Goal: Information Seeking & Learning: Learn about a topic

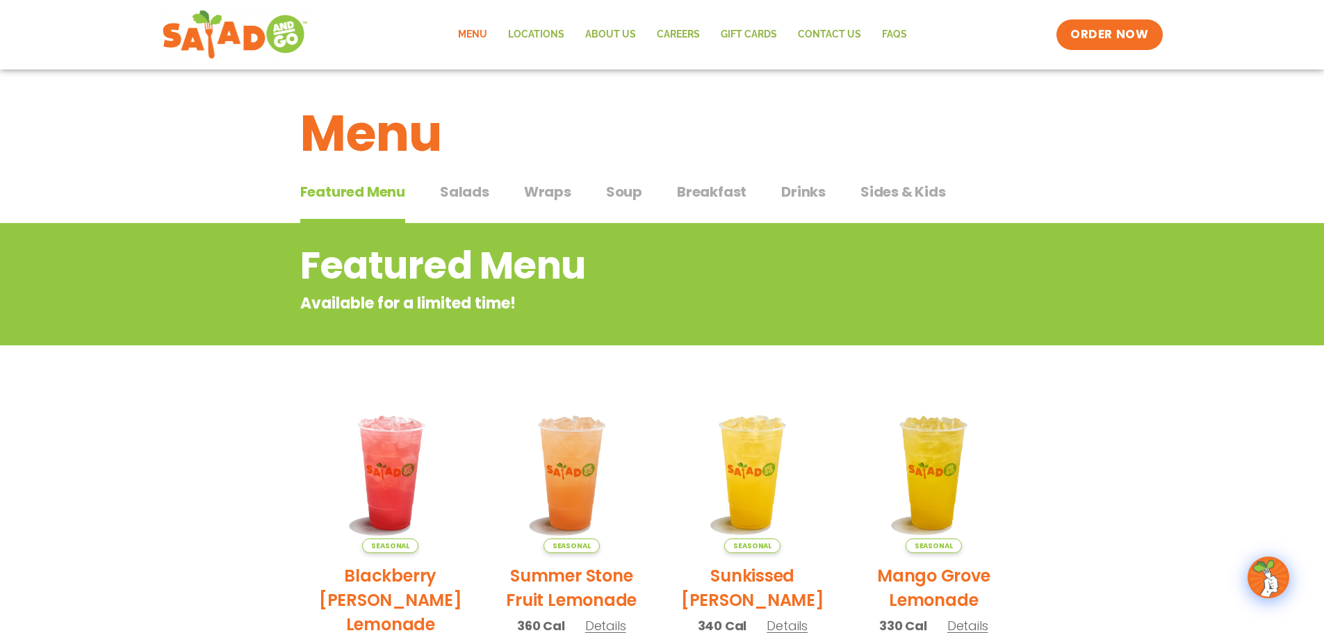
click at [468, 191] on span "Salads" at bounding box center [464, 191] width 49 height 21
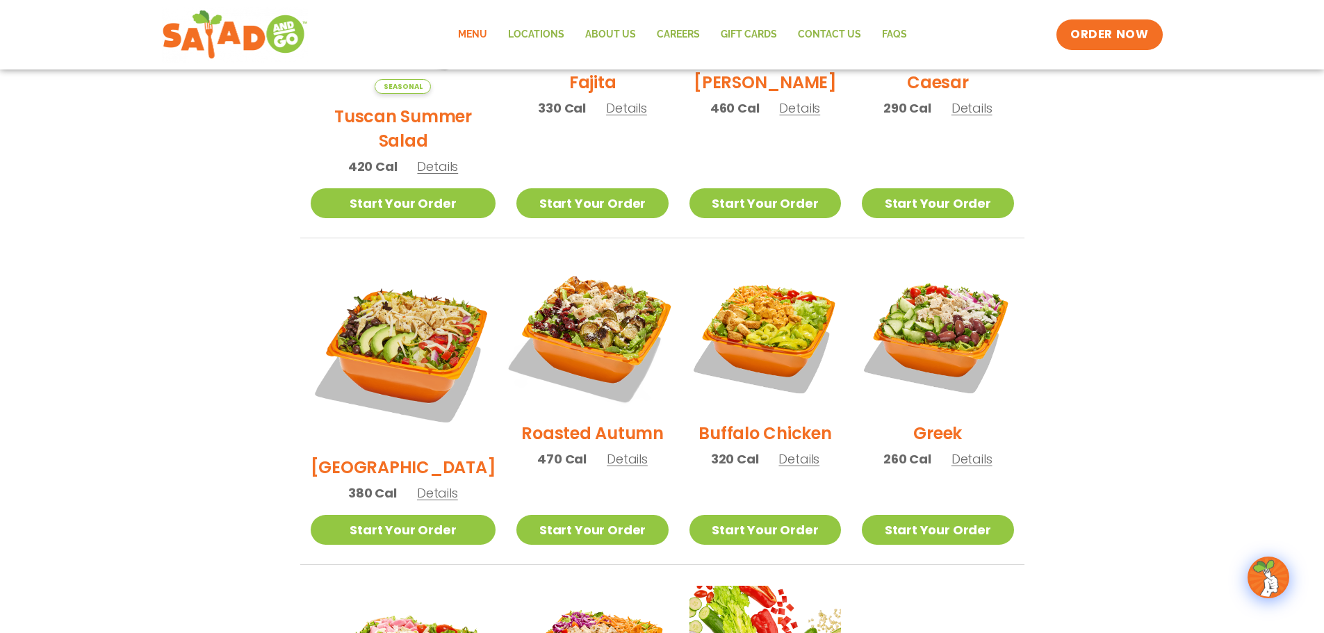
scroll to position [626, 0]
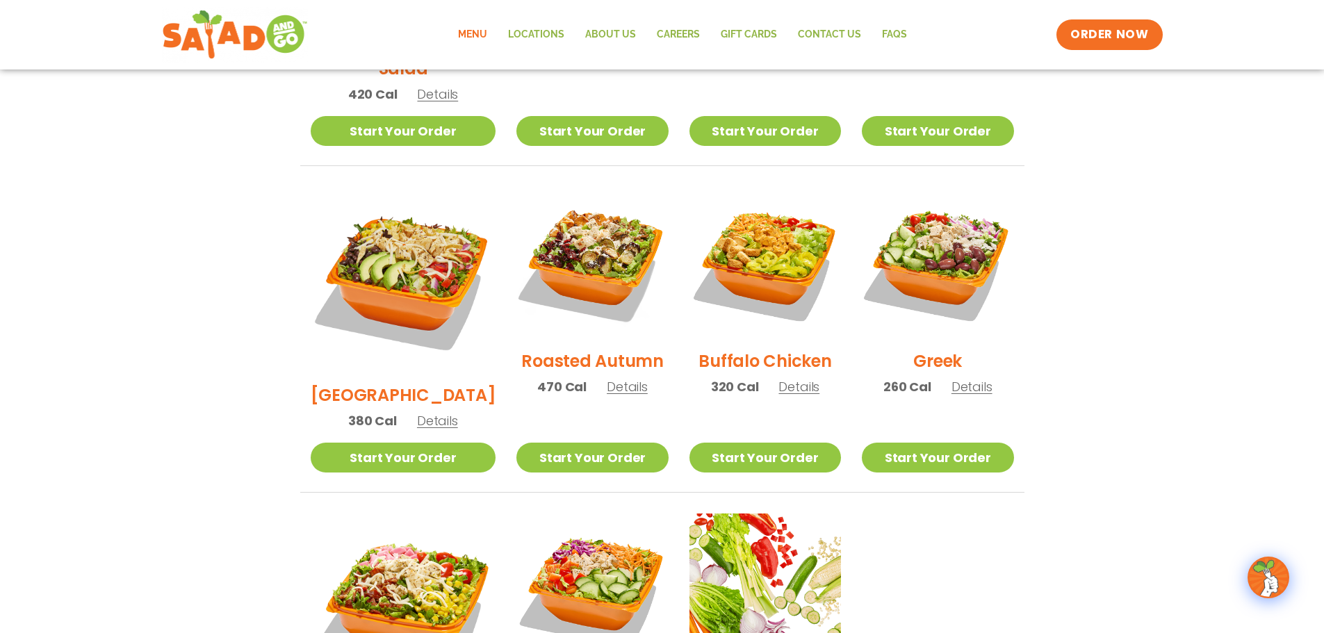
click at [411, 383] on h2 "[GEOGRAPHIC_DATA]" at bounding box center [404, 395] width 186 height 24
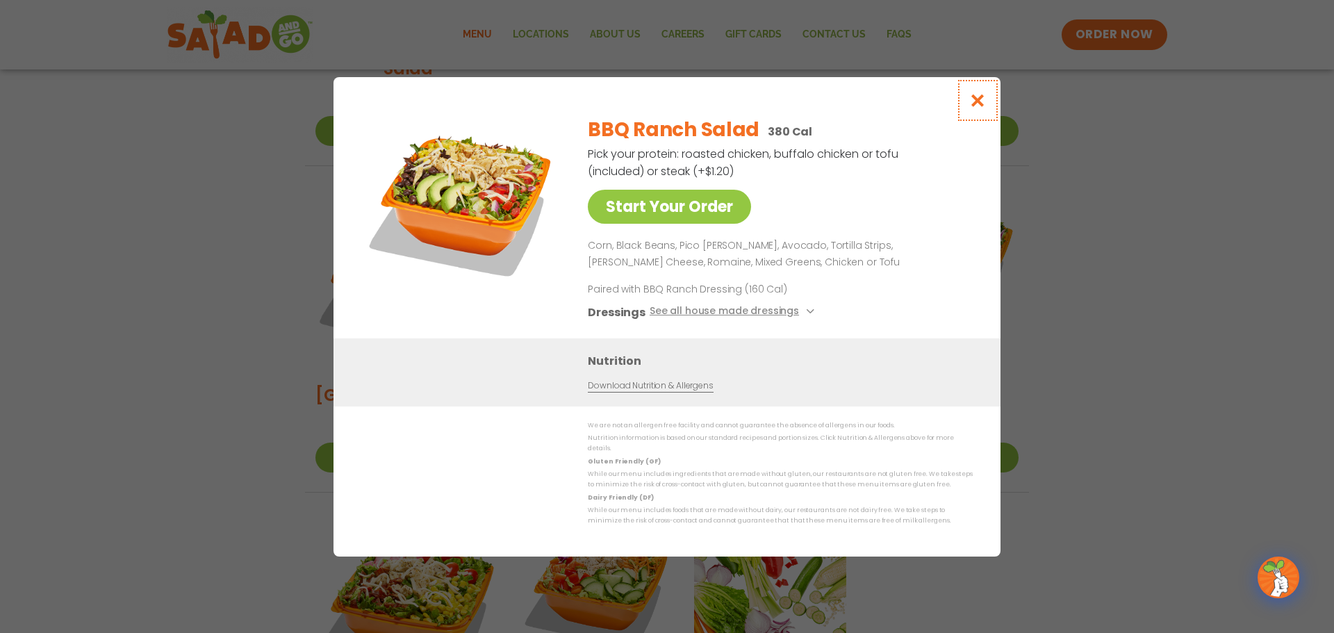
click at [976, 101] on icon "Close modal" at bounding box center [978, 100] width 17 height 15
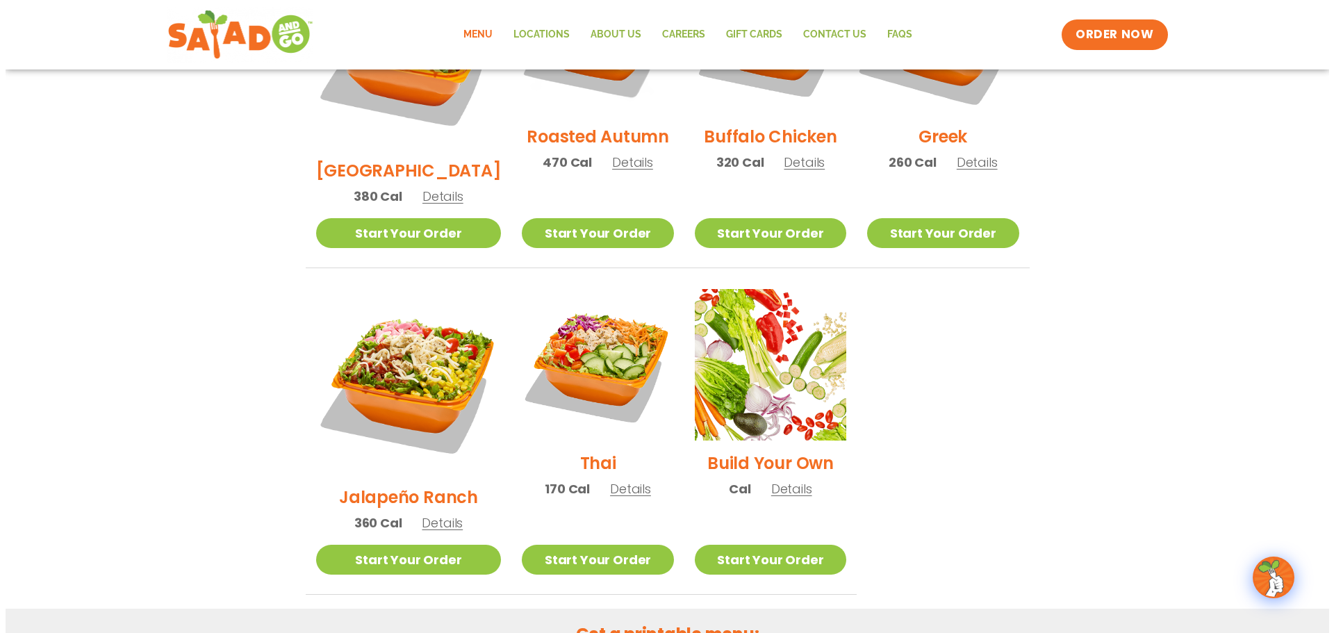
scroll to position [904, 0]
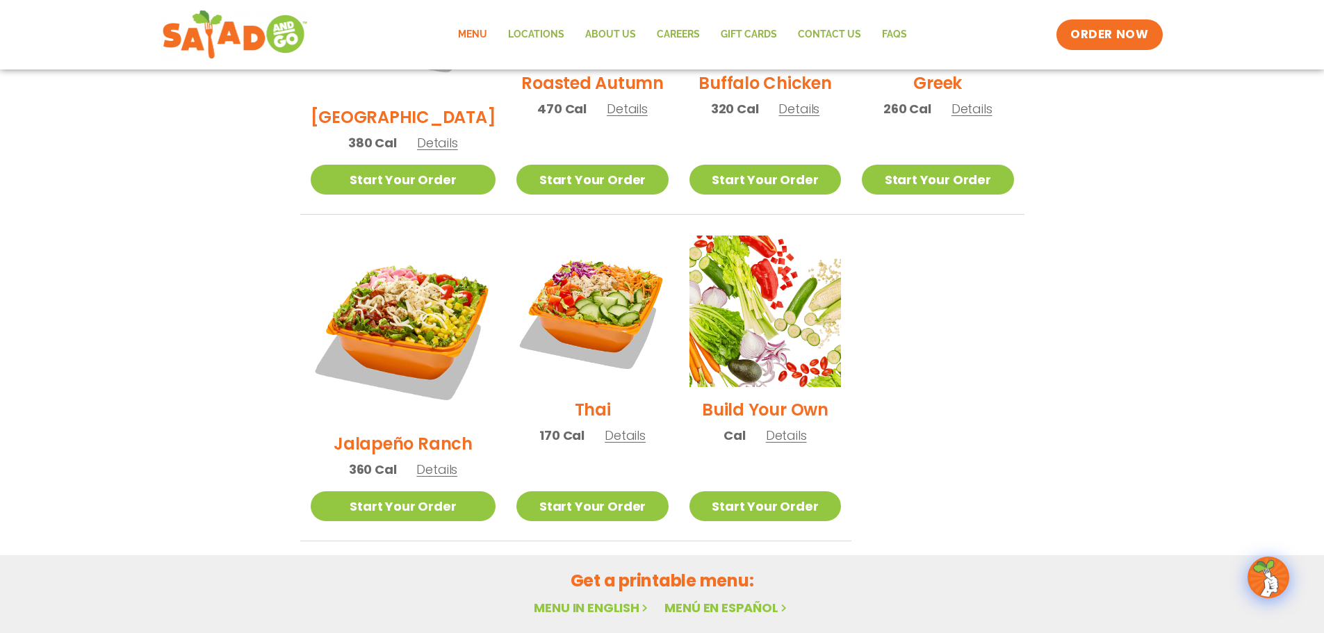
click at [575, 398] on h2 "Thai" at bounding box center [593, 410] width 36 height 24
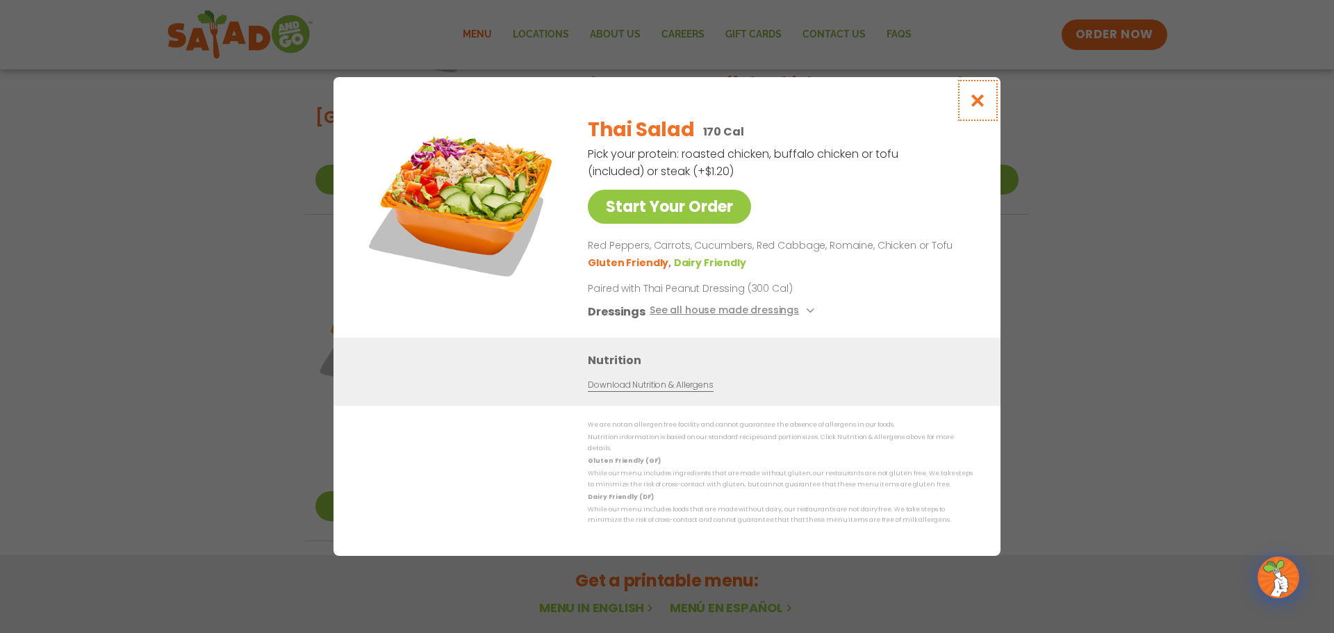
click at [984, 106] on icon "Close modal" at bounding box center [978, 100] width 17 height 15
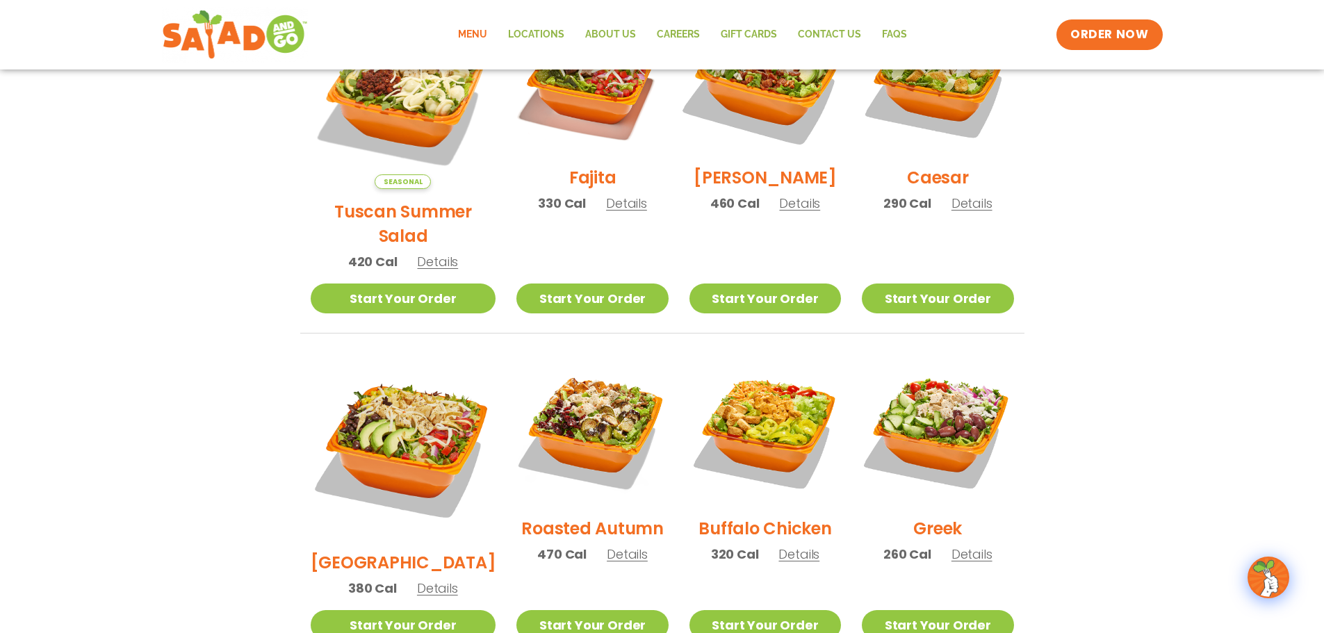
scroll to position [0, 0]
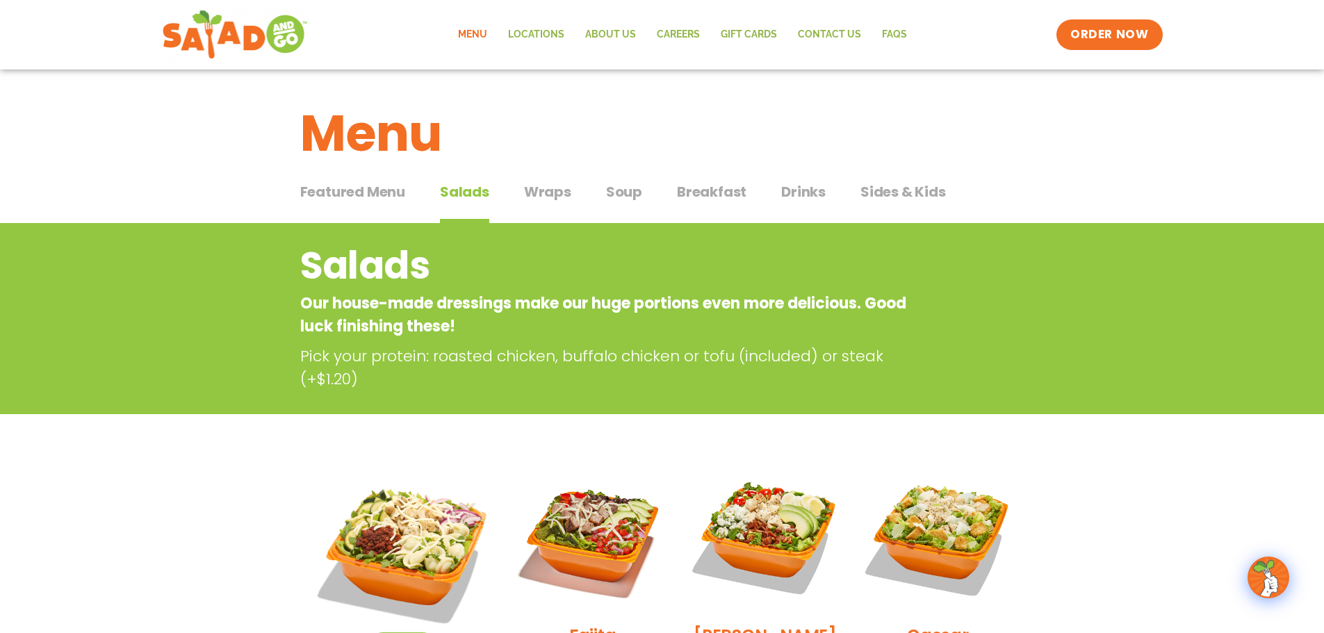
click at [616, 192] on span "Soup" at bounding box center [624, 191] width 36 height 21
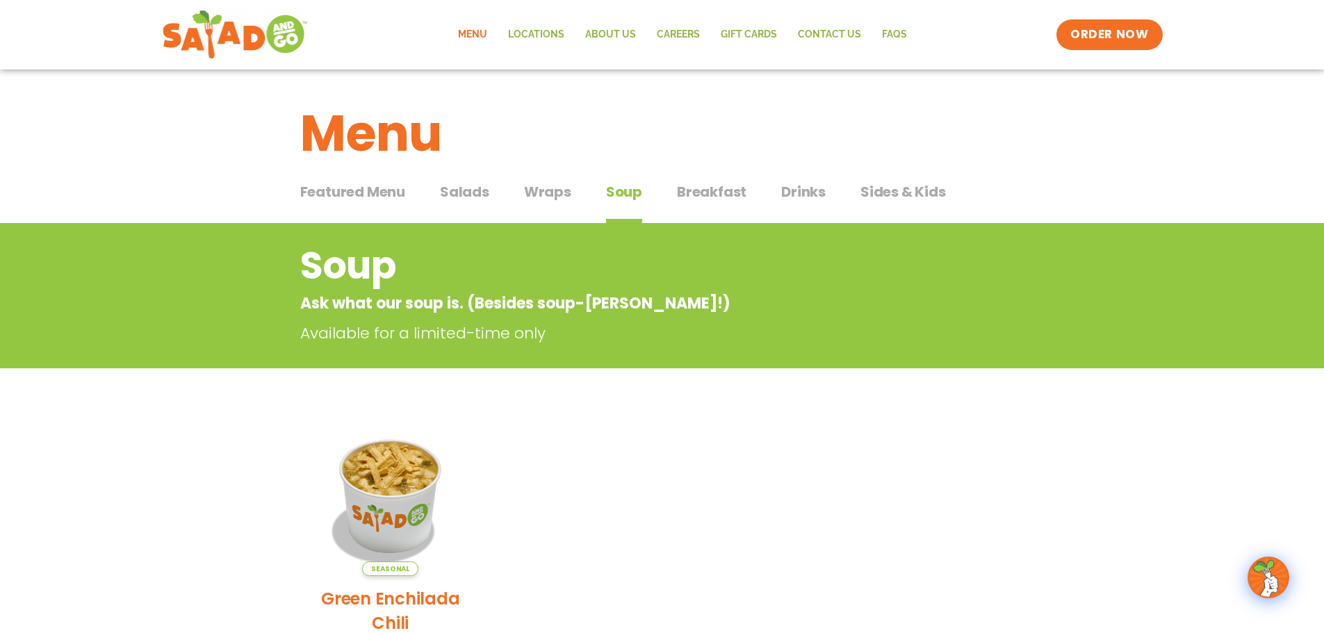
click at [798, 193] on span "Drinks" at bounding box center [803, 191] width 44 height 21
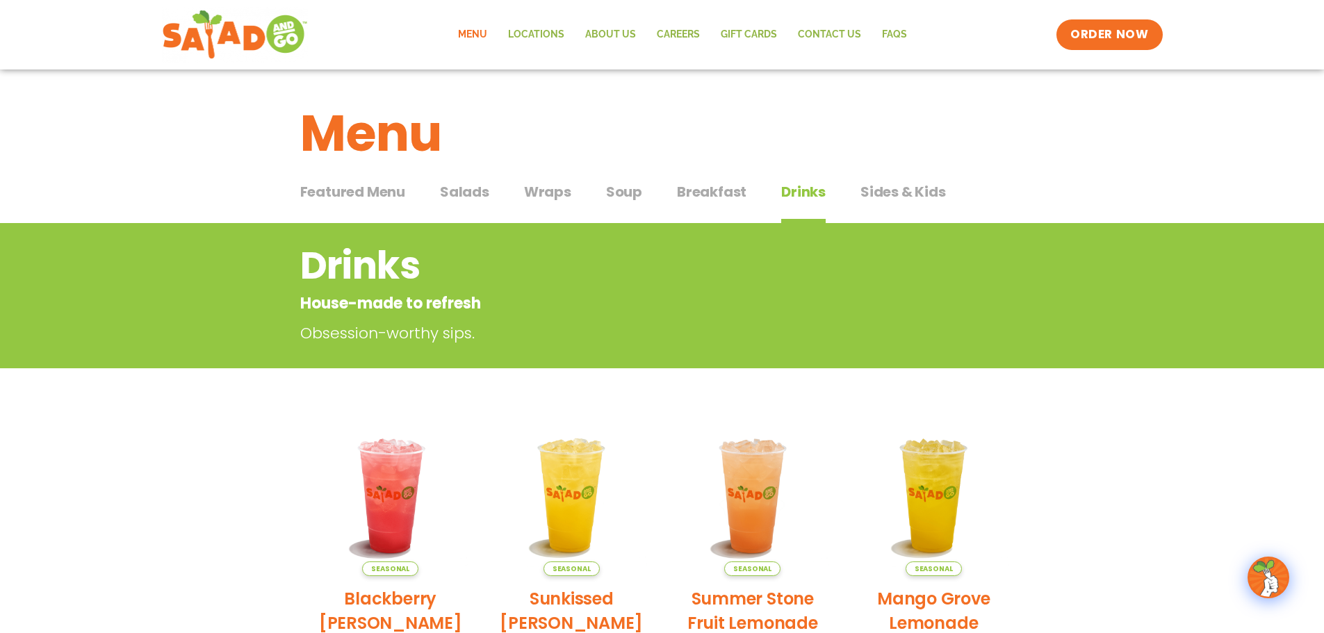
click at [459, 191] on span "Salads" at bounding box center [464, 191] width 49 height 21
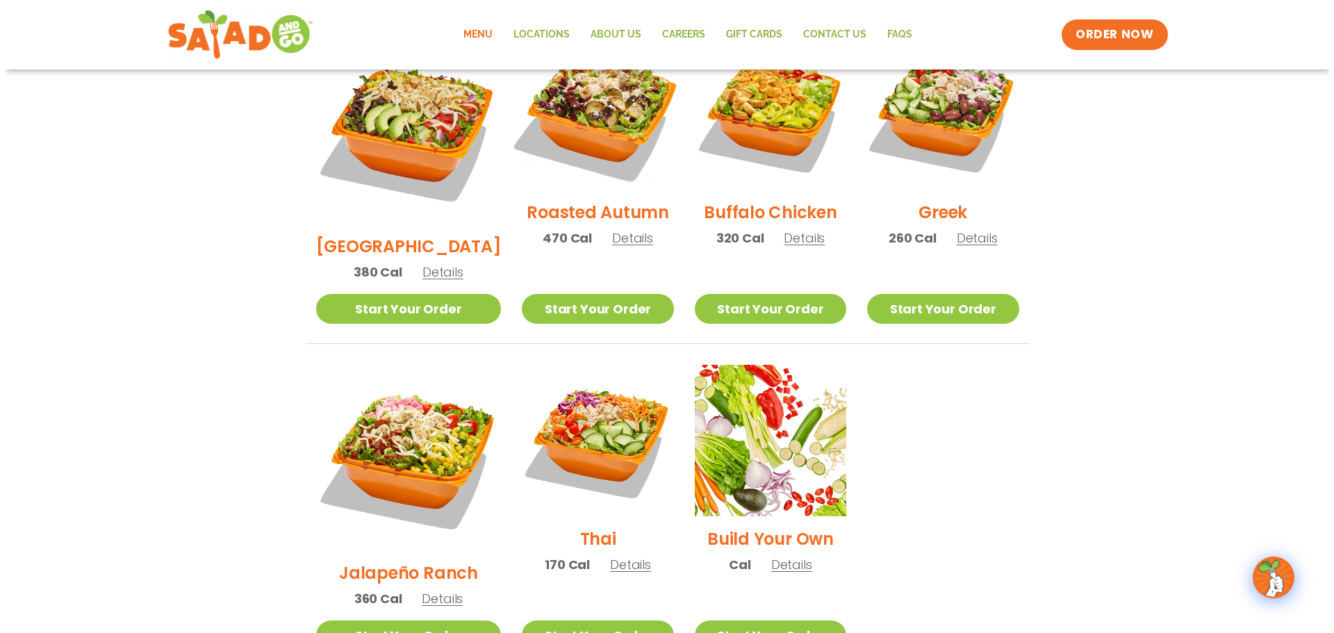
scroll to position [834, 0]
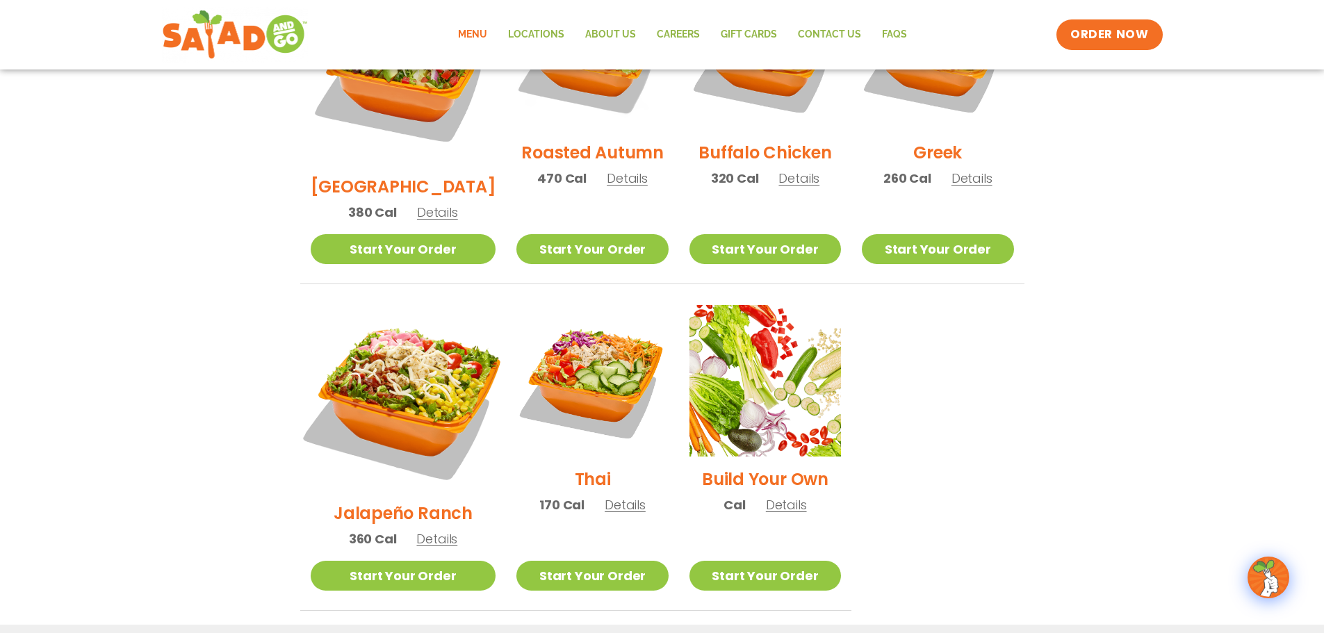
click at [412, 339] on img at bounding box center [403, 398] width 218 height 218
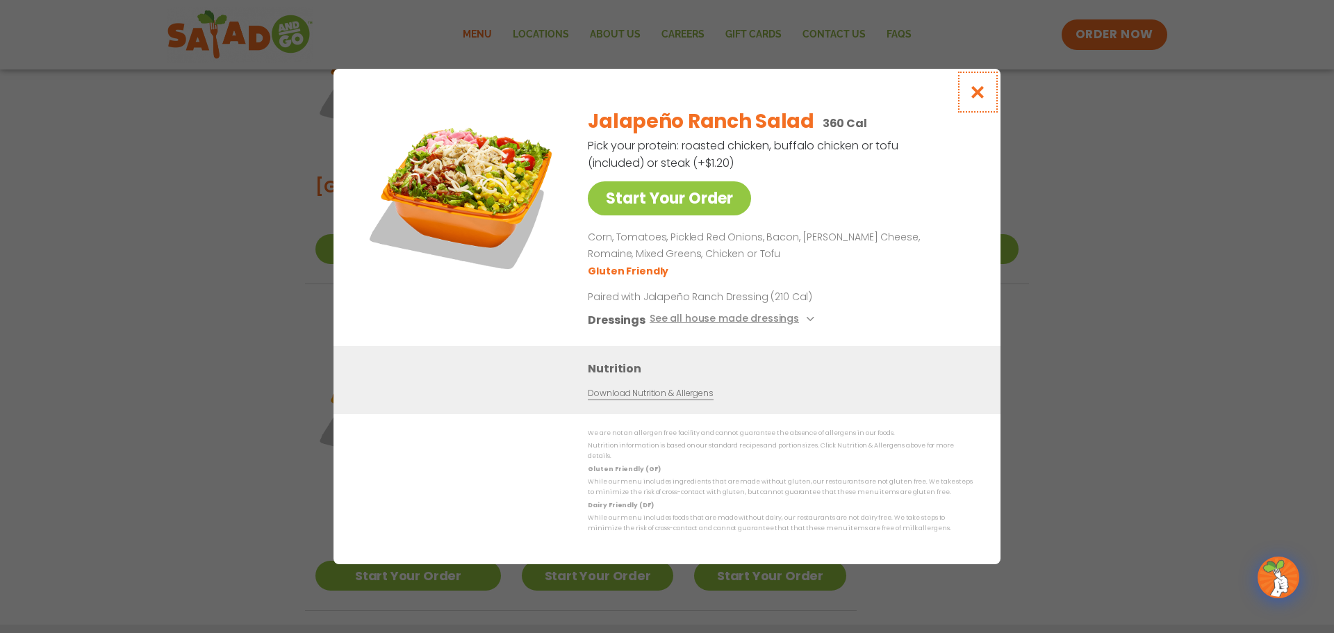
click at [983, 97] on icon "Close modal" at bounding box center [978, 92] width 17 height 15
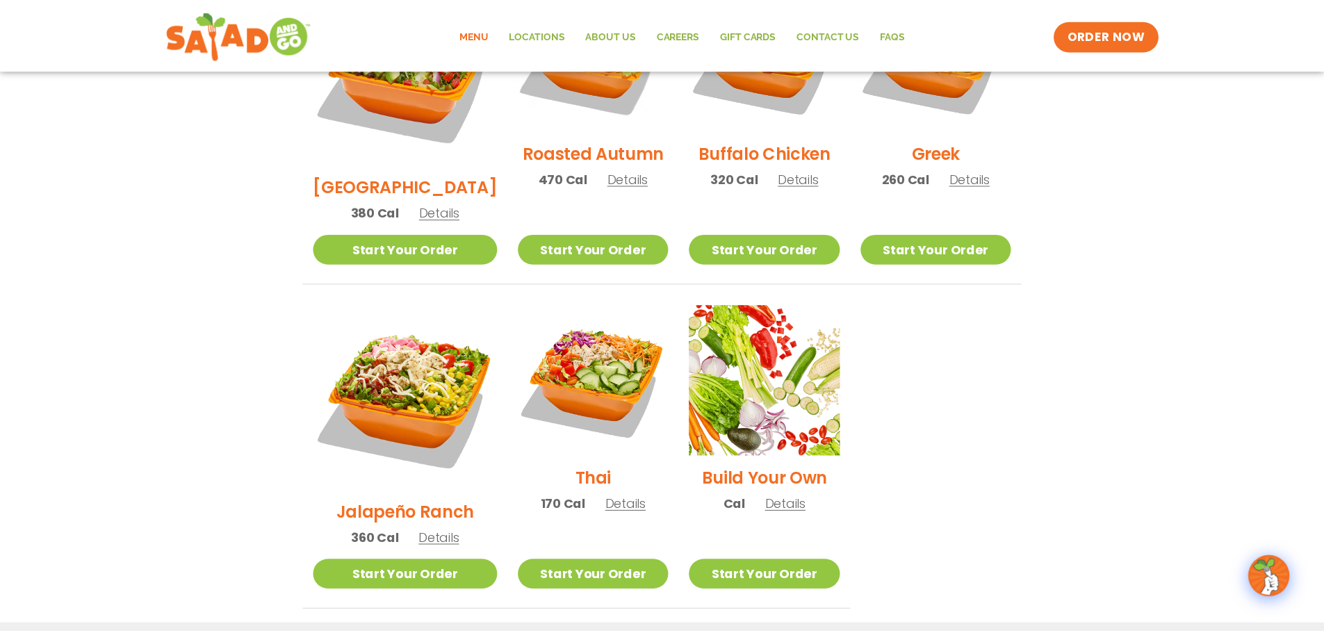
scroll to position [736, 0]
